Goal: Transaction & Acquisition: Purchase product/service

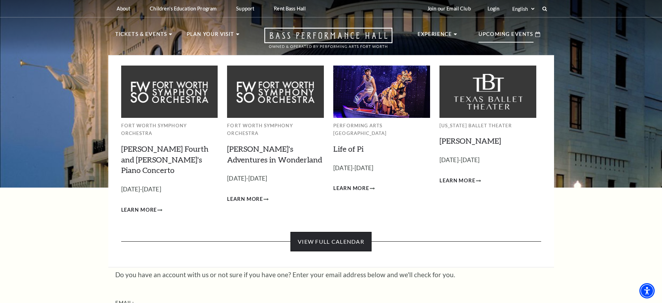
click at [329, 232] on link "View Full Calendar" at bounding box center [330, 241] width 81 height 19
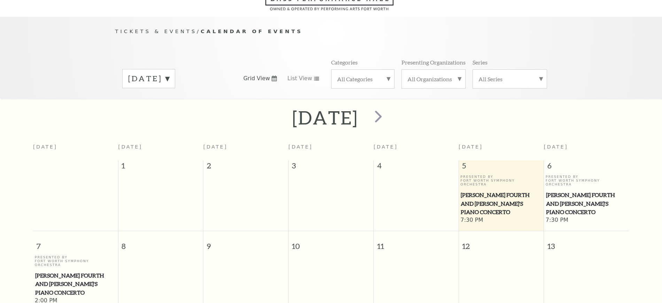
scroll to position [62, 0]
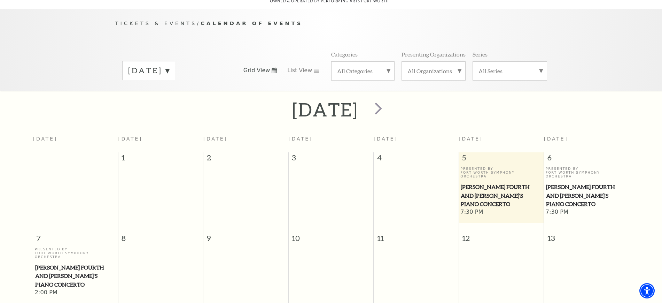
click at [497, 182] on span "[PERSON_NAME] Fourth and [PERSON_NAME]'s Piano Concerto" at bounding box center [501, 195] width 81 height 26
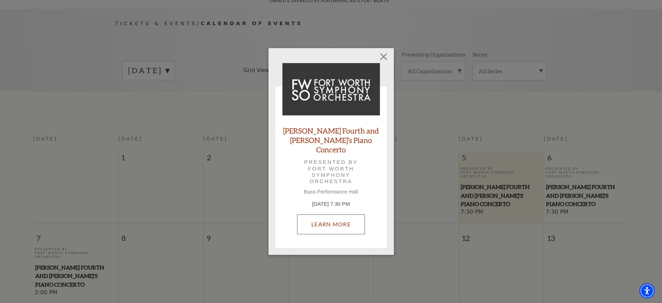
click at [320, 224] on link "Learn More" at bounding box center [331, 223] width 68 height 19
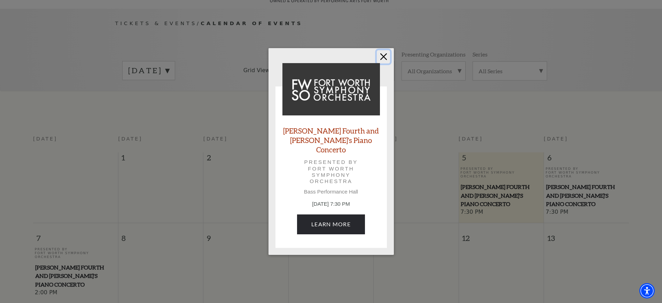
click at [387, 63] on button "Close" at bounding box center [383, 56] width 13 height 13
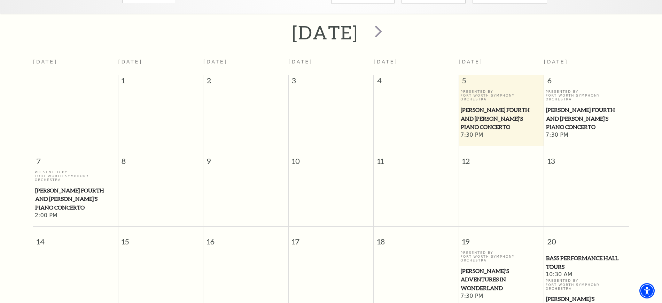
scroll to position [279, 0]
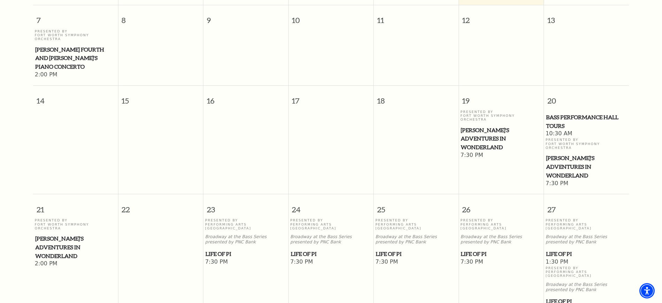
click at [394, 249] on span "Life of Pi" at bounding box center [416, 253] width 81 height 9
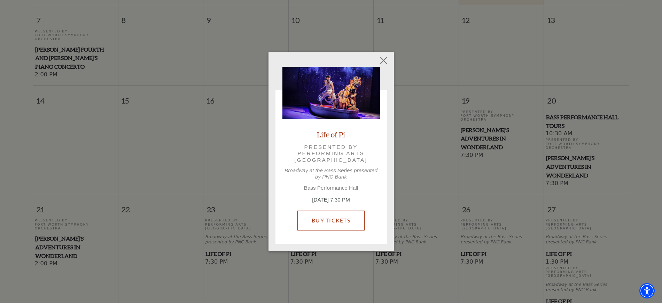
click at [339, 210] on link "Buy Tickets" at bounding box center [330, 219] width 67 height 19
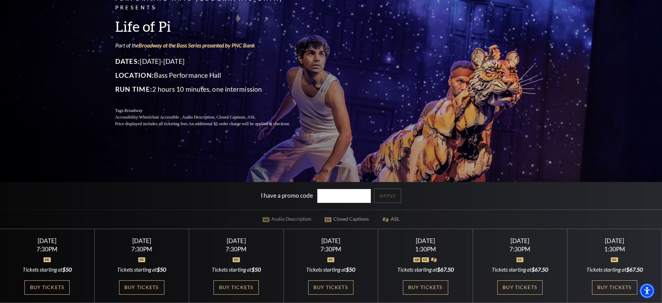
scroll to position [174, 0]
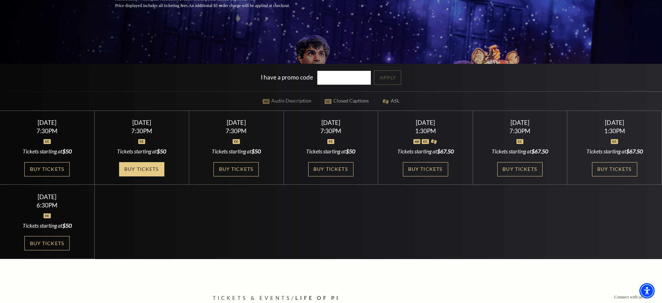
click at [133, 170] on link "Buy Tickets" at bounding box center [141, 169] width 45 height 14
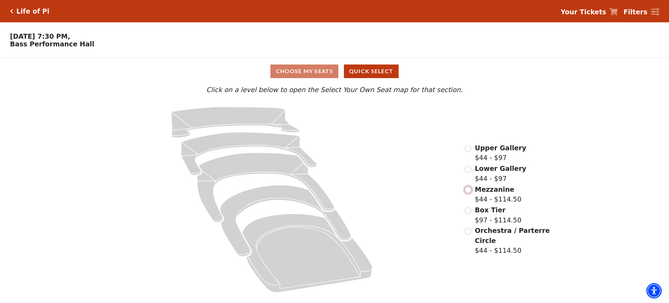
click at [467, 192] on input "Mezzanine$44 - $114.50\a" at bounding box center [467, 189] width 7 height 7
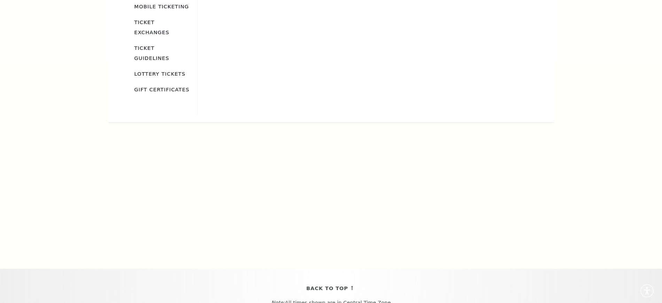
scroll to position [279, 0]
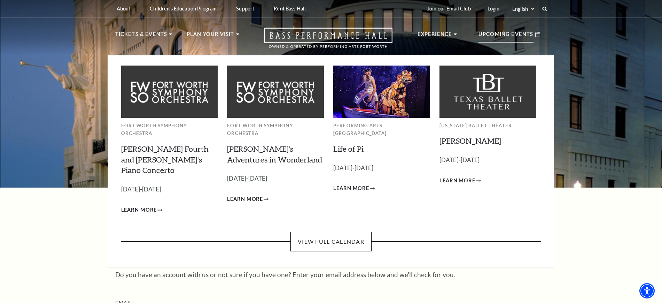
click at [515, 27] on div "Upcoming Events" at bounding box center [509, 34] width 76 height 20
click at [333, 232] on link "View Full Calendar" at bounding box center [330, 241] width 81 height 19
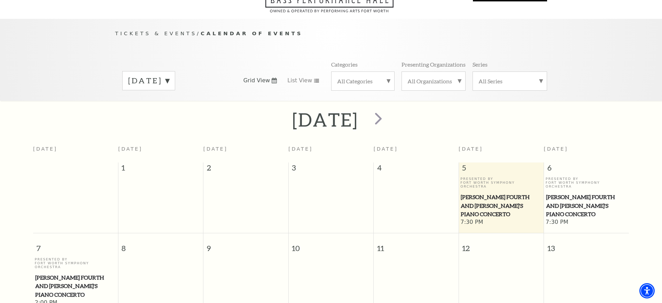
scroll to position [62, 0]
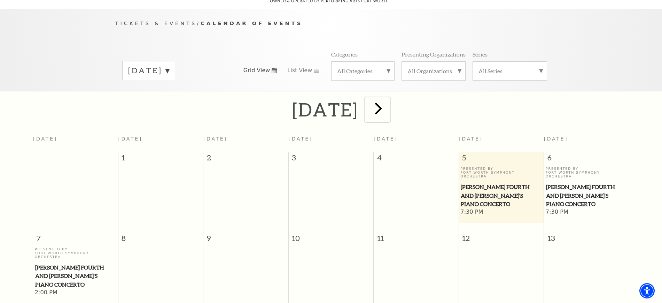
click at [388, 102] on span "next" at bounding box center [378, 108] width 20 height 20
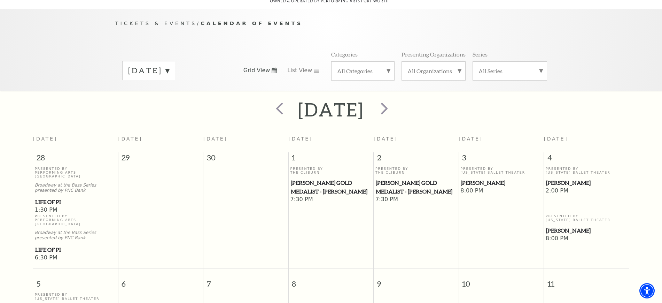
click at [556, 178] on span "[PERSON_NAME]" at bounding box center [586, 182] width 81 height 9
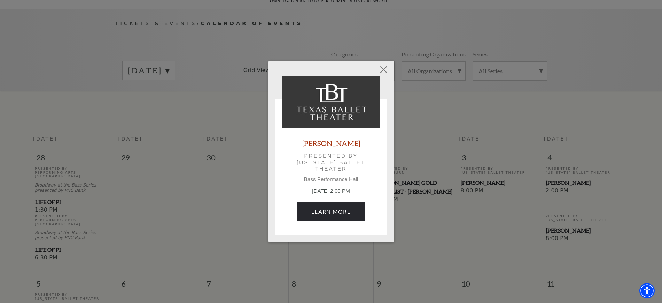
click at [556, 174] on div "Peter Pan Presented by Texas Ballet Theater Bass Performance Hall October 4, 2:…" at bounding box center [331, 151] width 662 height 303
click at [331, 212] on link "Learn More" at bounding box center [331, 211] width 68 height 19
click at [387, 69] on button "Close" at bounding box center [383, 69] width 13 height 13
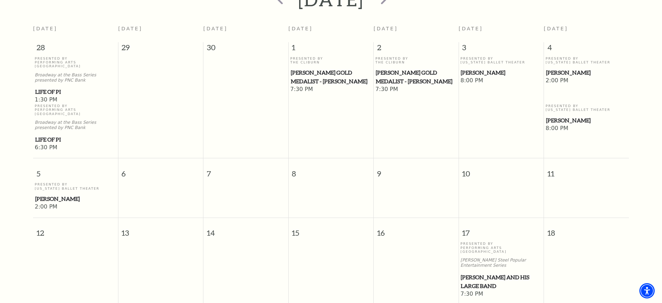
scroll to position [323, 0]
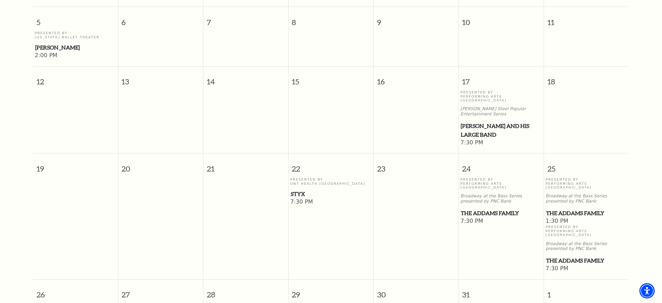
click at [507, 209] on span "The Addams Family" at bounding box center [501, 213] width 81 height 9
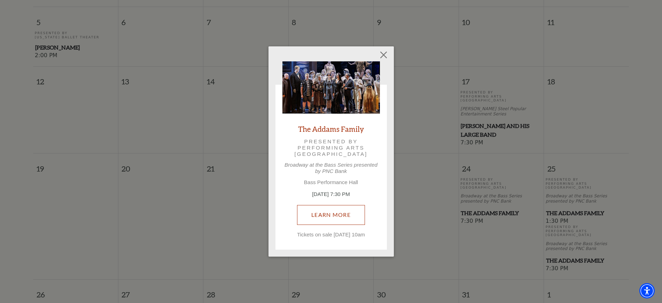
click at [312, 216] on link "Learn More" at bounding box center [331, 214] width 68 height 19
click at [379, 54] on button "Close" at bounding box center [383, 54] width 13 height 13
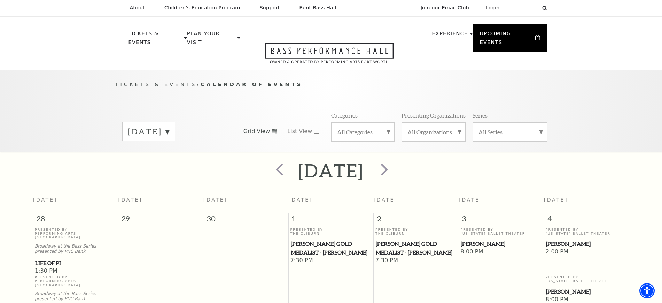
scroll to position [0, 0]
click at [394, 167] on span "next" at bounding box center [384, 170] width 20 height 20
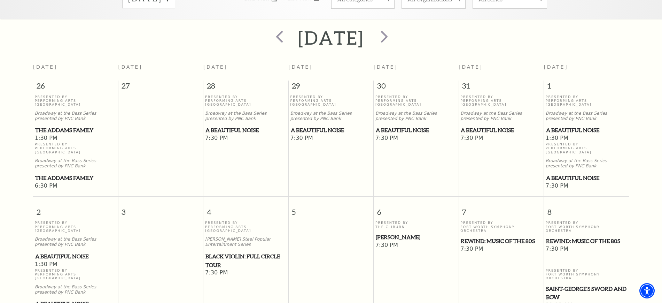
scroll to position [149, 0]
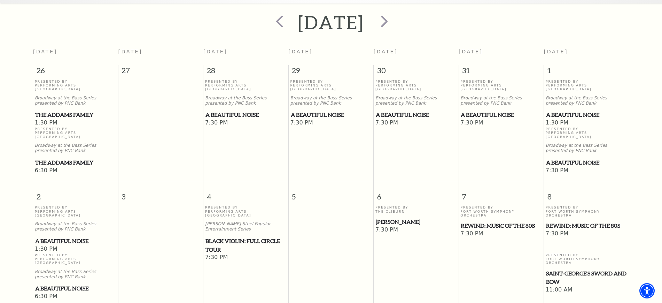
click at [564, 110] on span "A Beautiful Noise" at bounding box center [586, 114] width 81 height 9
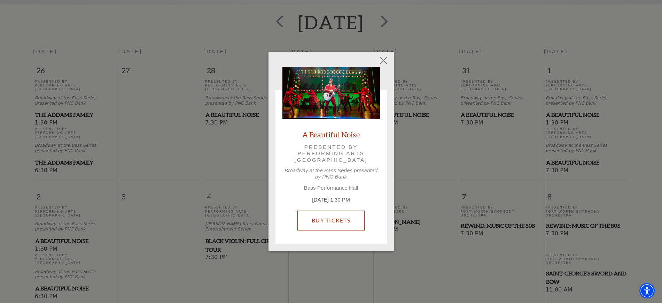
click at [333, 220] on link "Buy Tickets" at bounding box center [330, 219] width 67 height 19
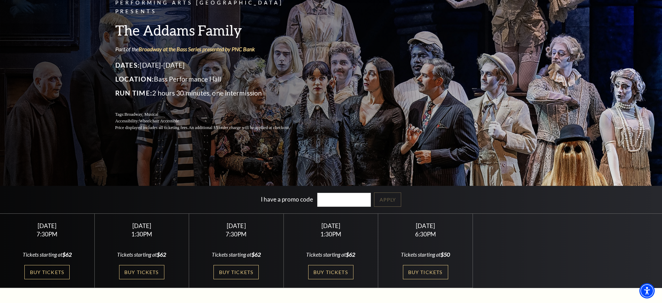
scroll to position [174, 0]
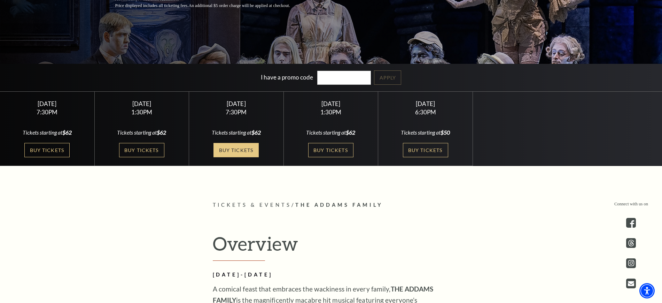
click at [239, 145] on link "Buy Tickets" at bounding box center [235, 150] width 45 height 14
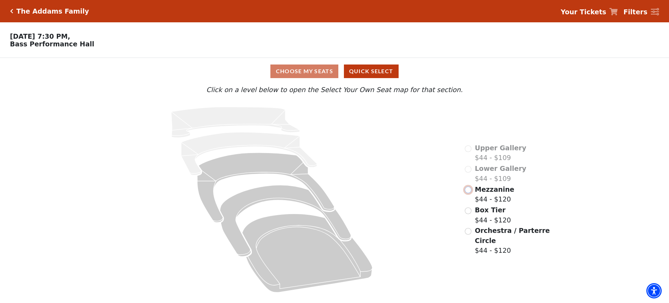
click at [467, 193] on input "Mezzanine$44 - $120\a" at bounding box center [467, 189] width 7 height 7
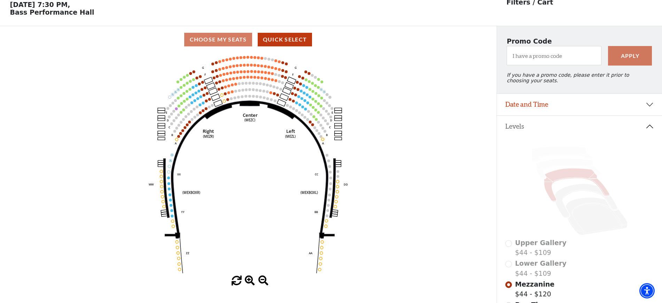
scroll to position [32, 0]
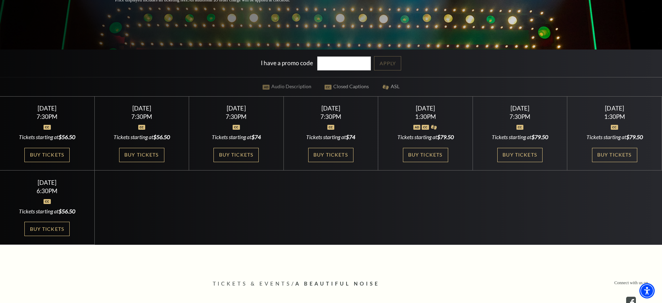
scroll to position [261, 0]
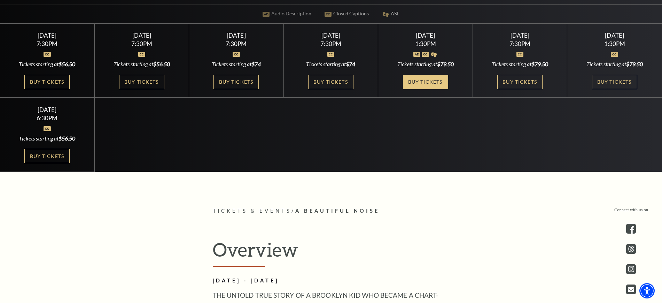
click at [423, 87] on link "Buy Tickets" at bounding box center [425, 82] width 45 height 14
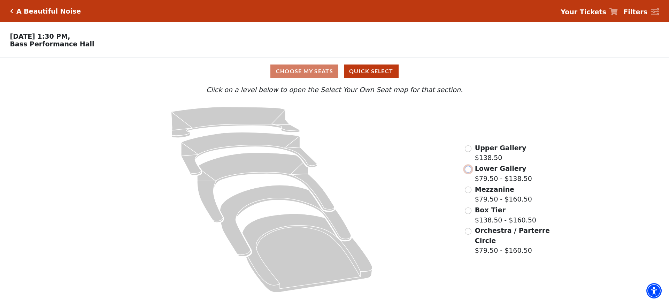
click at [468, 172] on input "Lower Gallery$79.50 - $138.50\a" at bounding box center [467, 169] width 7 height 7
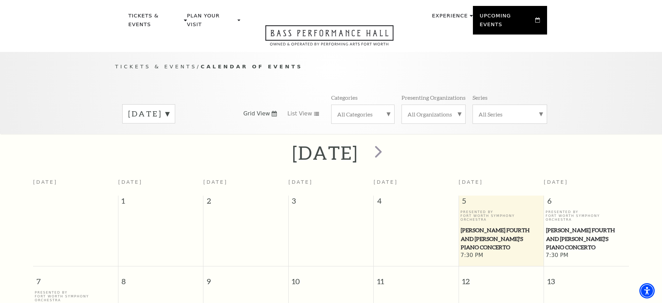
scroll to position [18, 0]
click at [169, 109] on label "[DATE]" at bounding box center [148, 114] width 41 height 11
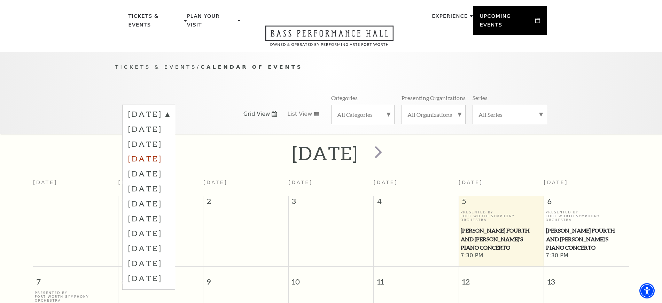
click at [157, 151] on label "[DATE]" at bounding box center [148, 158] width 41 height 15
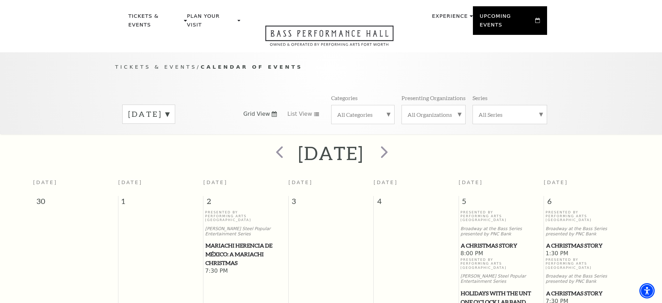
scroll to position [62, 0]
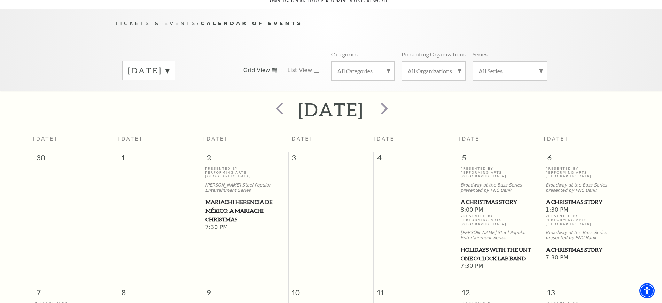
click at [475, 197] on span "A Christmas Story" at bounding box center [501, 201] width 81 height 9
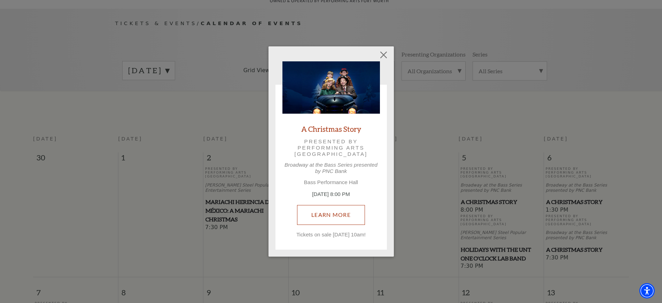
click at [335, 197] on div "A Christmas Story Presented by Performing Arts Fort Worth Broadway at the Bass …" at bounding box center [330, 149] width 97 height 176
click at [382, 55] on button "Close" at bounding box center [383, 54] width 13 height 13
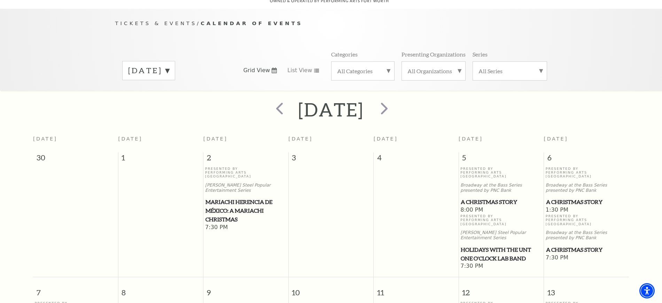
click at [480, 197] on span "A Christmas Story" at bounding box center [501, 201] width 81 height 9
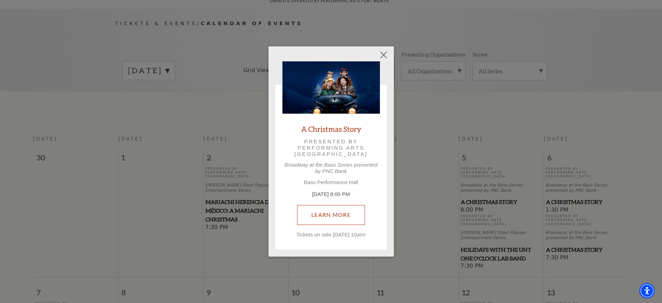
click at [327, 220] on link "Learn More" at bounding box center [331, 214] width 68 height 19
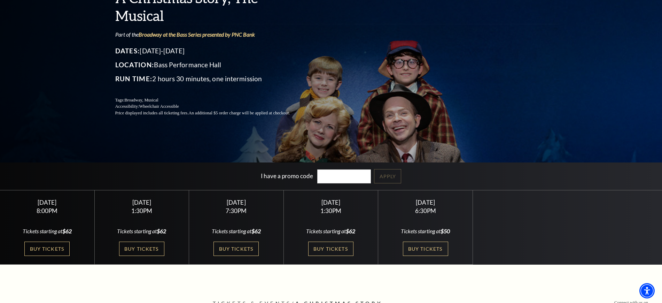
scroll to position [87, 0]
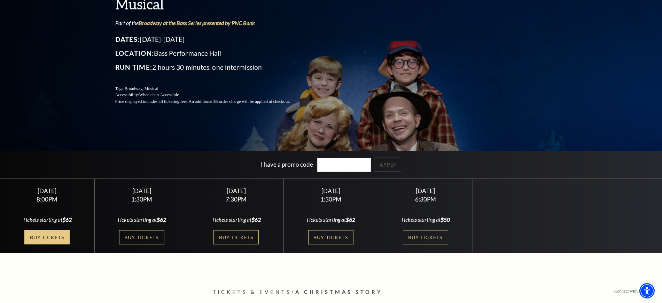
click at [58, 236] on link "Buy Tickets" at bounding box center [46, 237] width 45 height 14
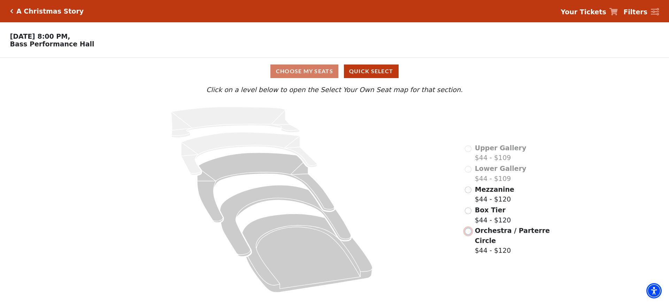
click at [468, 228] on input "Orchestra / Parterre Circle$44 - $120\a" at bounding box center [467, 231] width 7 height 7
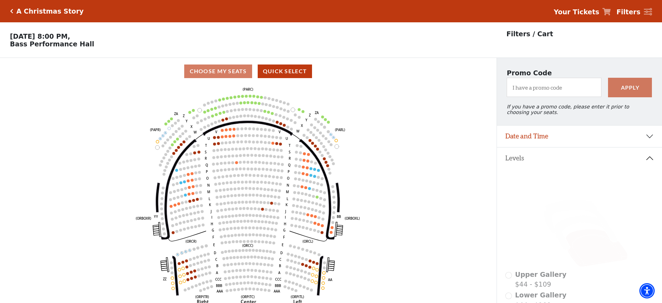
click at [13, 9] on div "A Christmas Story" at bounding box center [48, 11] width 71 height 8
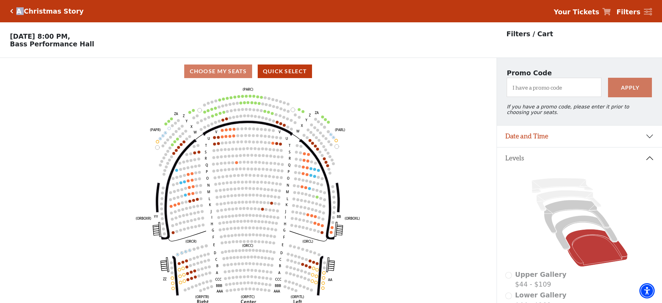
click at [13, 9] on div "A Christmas Story" at bounding box center [48, 11] width 71 height 8
click at [11, 11] on icon "Click here to go back to filters" at bounding box center [11, 11] width 3 height 5
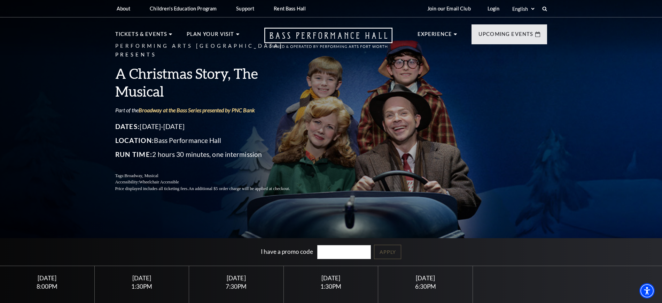
scroll to position [174, 0]
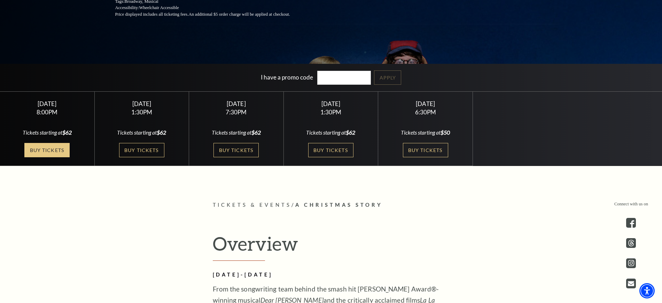
click at [49, 152] on link "Buy Tickets" at bounding box center [46, 150] width 45 height 14
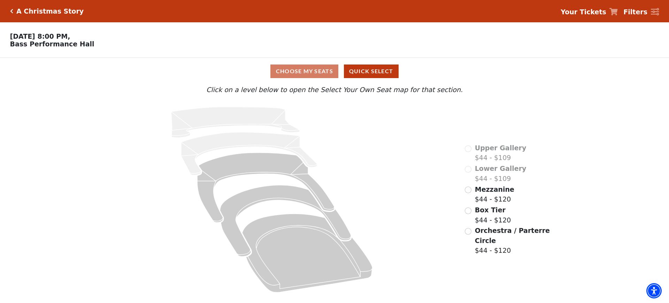
click at [465, 204] on div "Mezzanine $44 - $120" at bounding box center [488, 194] width 49 height 20
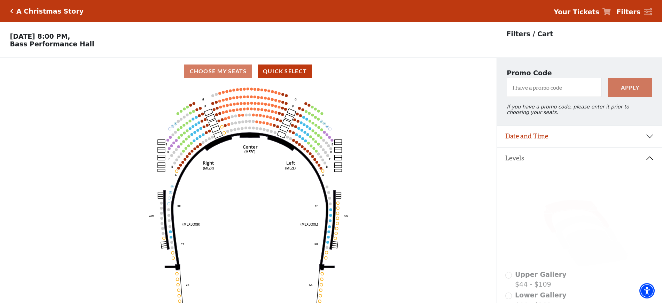
click at [11, 10] on icon "Click here to go back to filters" at bounding box center [11, 11] width 3 height 5
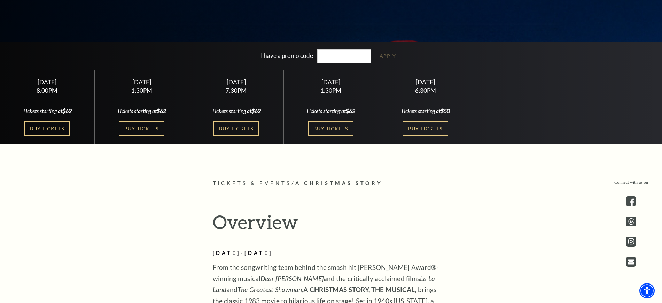
scroll to position [218, 0]
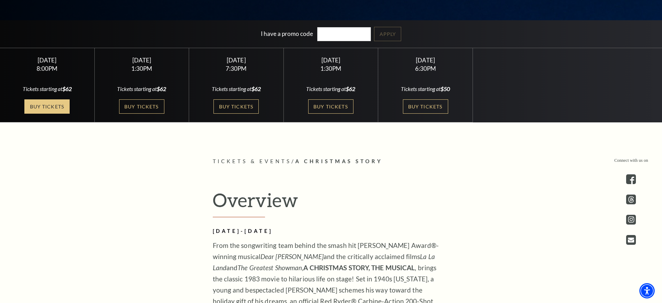
click at [50, 107] on link "Buy Tickets" at bounding box center [46, 106] width 45 height 14
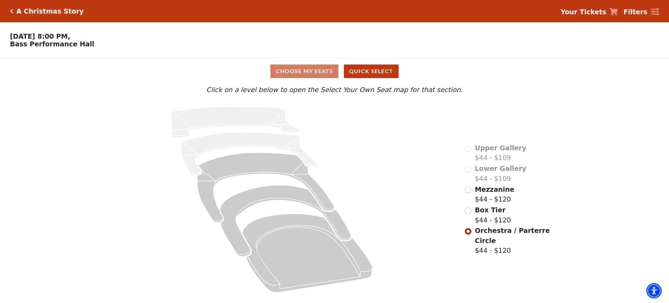
click at [9, 10] on div "A Christmas Story Your Tickets Filters" at bounding box center [334, 11] width 669 height 22
click at [11, 12] on icon "Click here to go back to filters" at bounding box center [11, 11] width 3 height 5
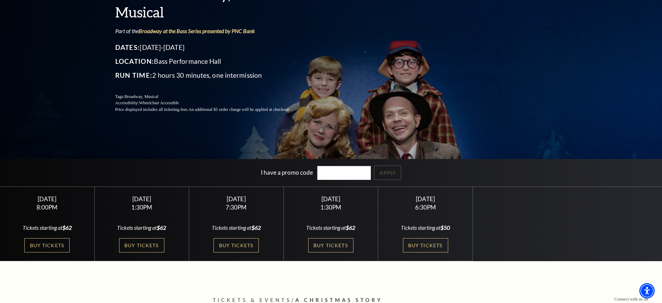
scroll to position [87, 0]
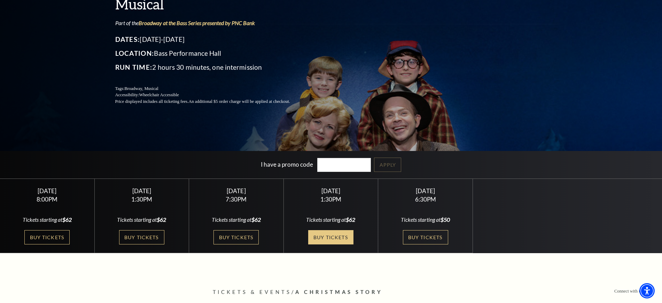
click at [338, 232] on link "Buy Tickets" at bounding box center [330, 237] width 45 height 14
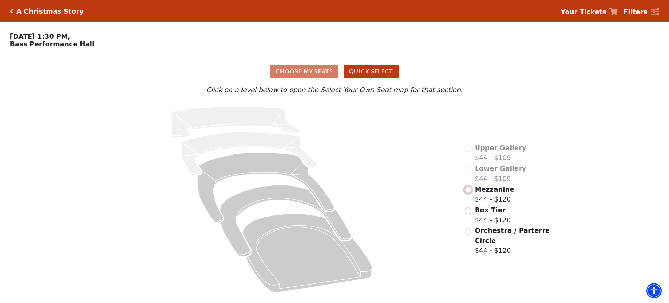
click at [468, 193] on input "Mezzanine$44 - $120\a" at bounding box center [467, 189] width 7 height 7
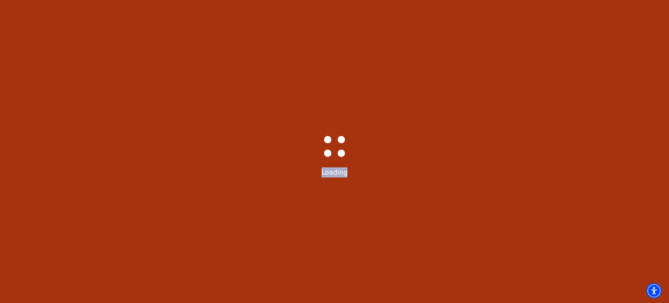
click at [468, 203] on div "Bass-Hall_Loader-Med-Gray Loading" at bounding box center [334, 151] width 669 height 303
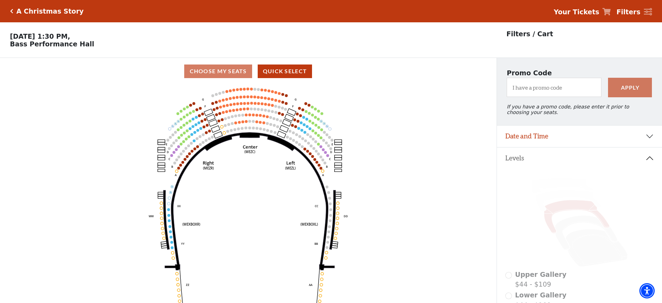
click at [10, 11] on icon "Click here to go back to filters" at bounding box center [11, 11] width 3 height 5
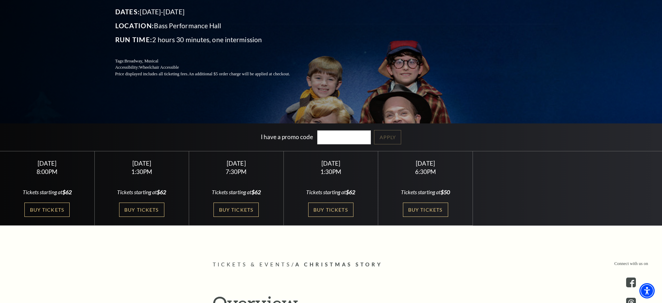
scroll to position [131, 0]
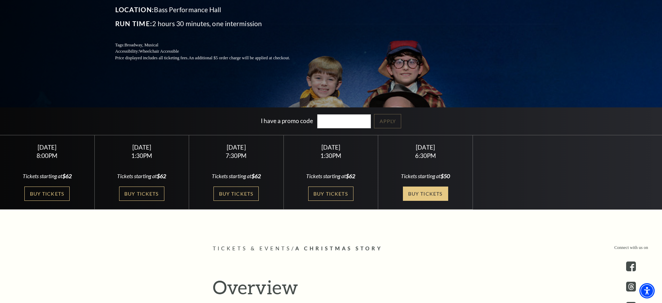
click at [417, 186] on link "Buy Tickets" at bounding box center [425, 193] width 45 height 14
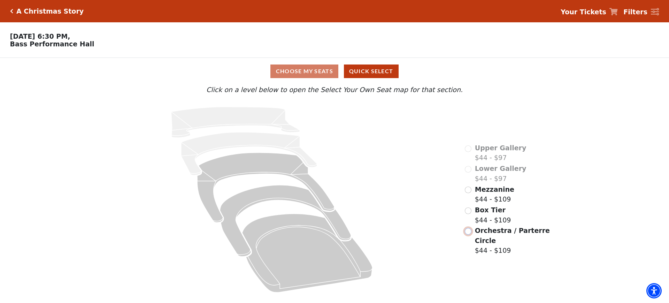
click at [468, 228] on input "Orchestra / Parterre Circle$44 - $109\a" at bounding box center [467, 231] width 7 height 7
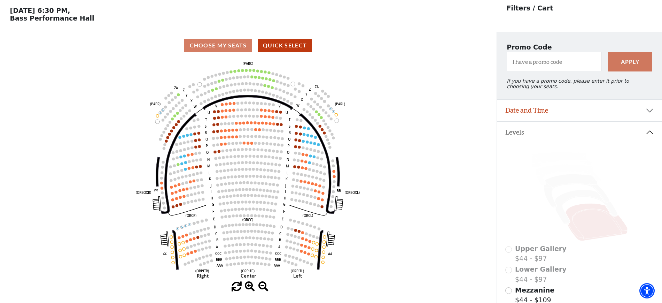
scroll to position [32, 0]
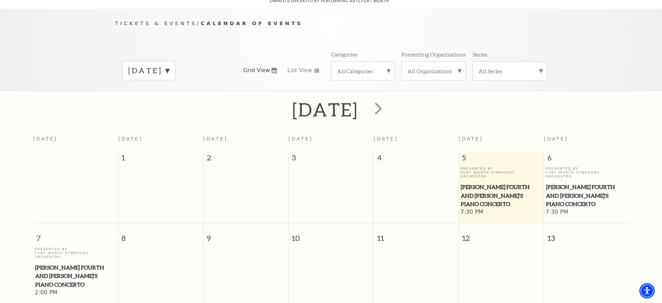
click at [169, 65] on label "[DATE]" at bounding box center [148, 70] width 41 height 11
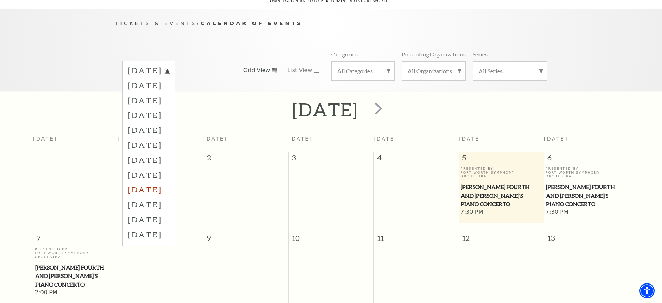
click at [163, 182] on label "[DATE]" at bounding box center [148, 189] width 41 height 15
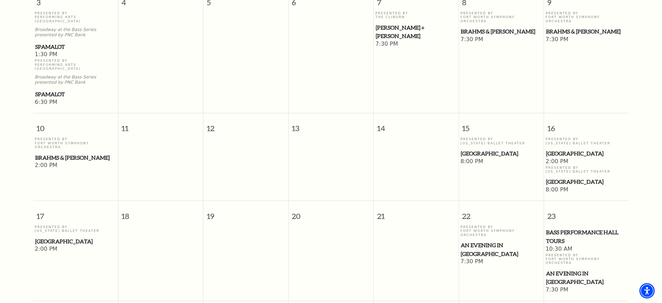
scroll to position [366, 0]
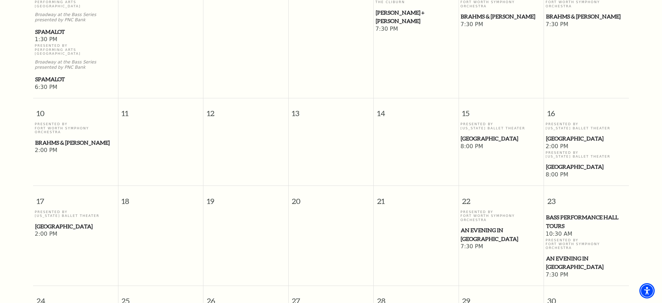
click at [473, 134] on span "[GEOGRAPHIC_DATA]" at bounding box center [501, 138] width 81 height 9
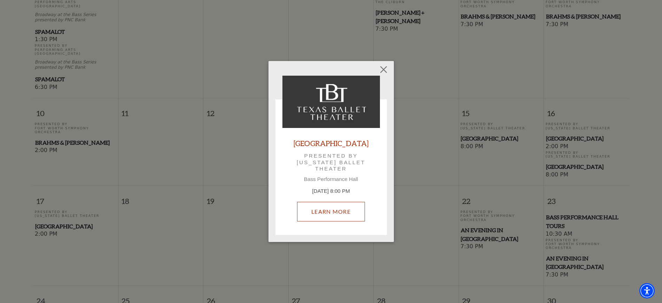
click at [338, 212] on link "Learn More" at bounding box center [331, 211] width 68 height 19
